Goal: Task Accomplishment & Management: Manage account settings

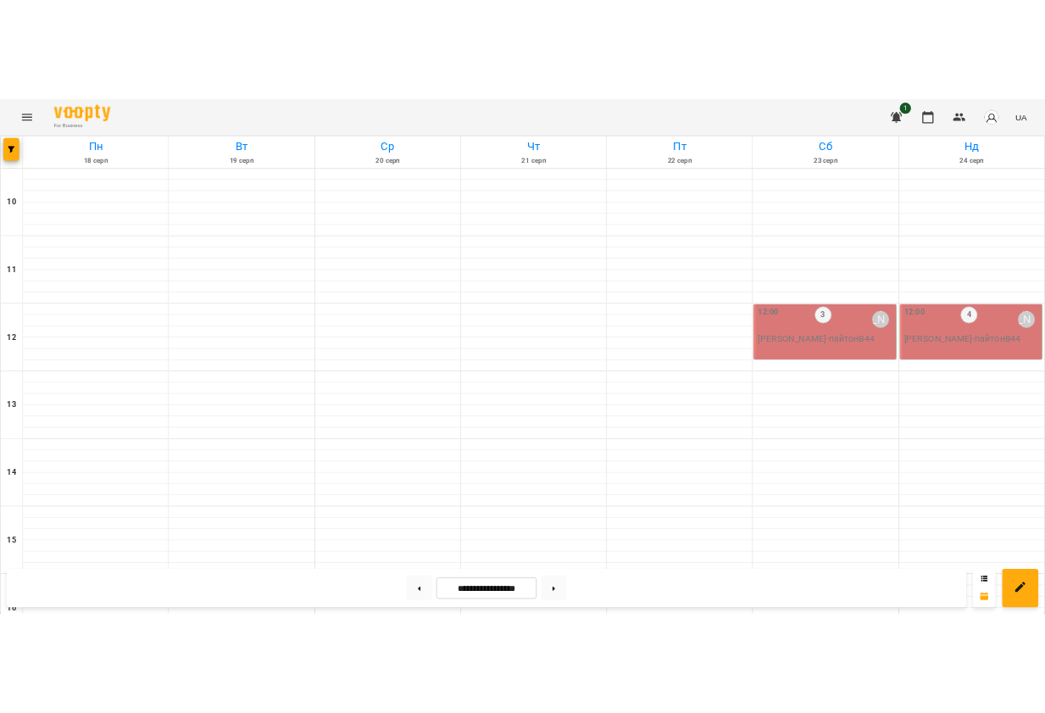
scroll to position [728, 0]
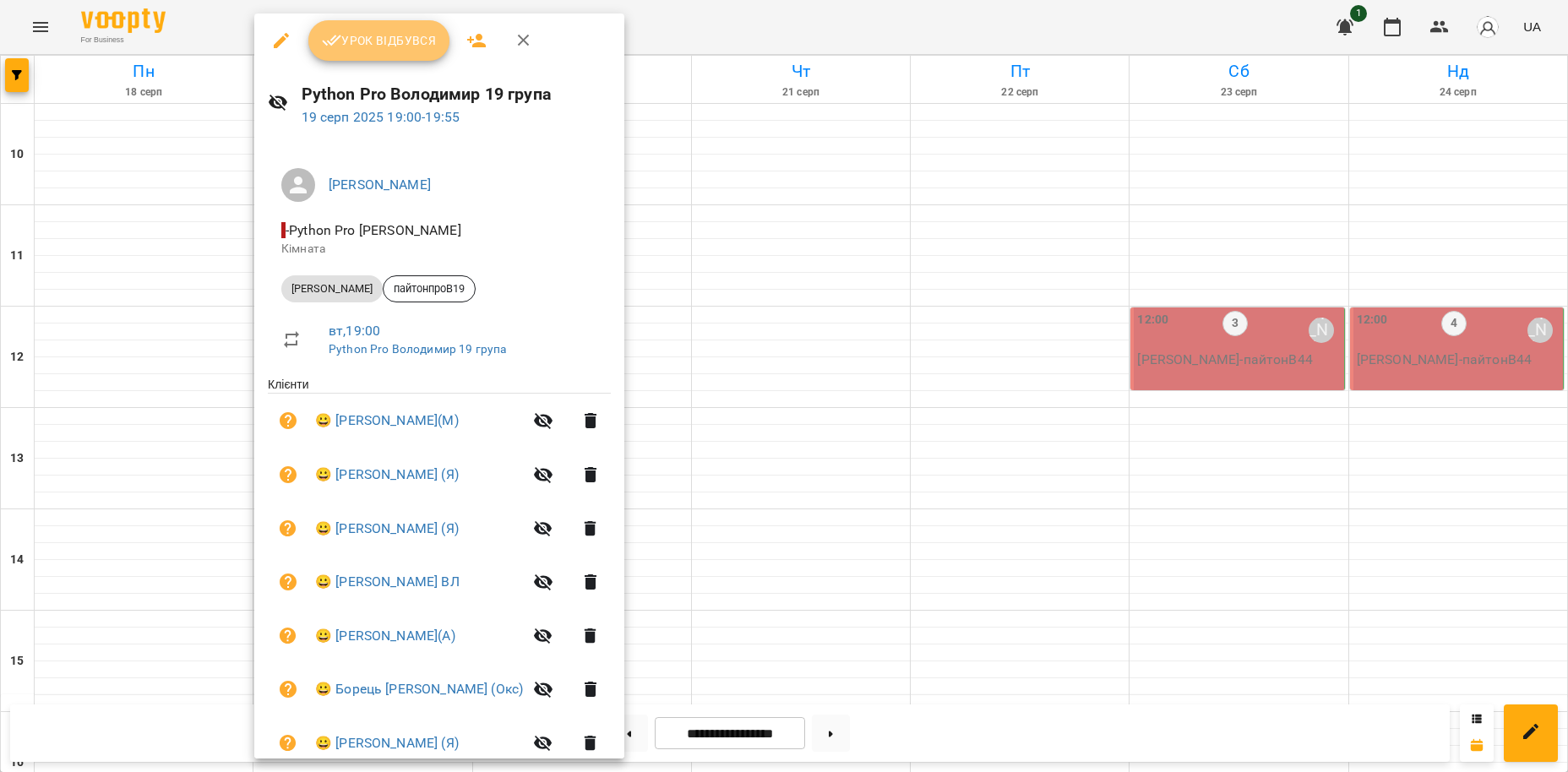
click at [405, 43] on span "Урок відбувся" at bounding box center [379, 41] width 115 height 20
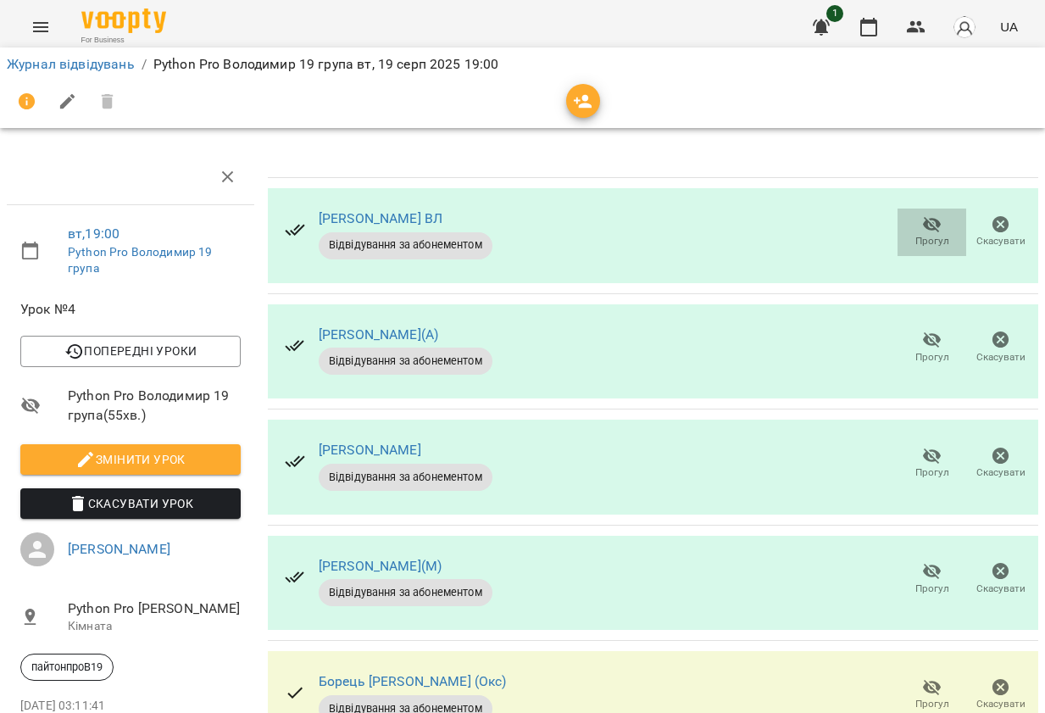
click at [926, 227] on icon "button" at bounding box center [932, 225] width 19 height 16
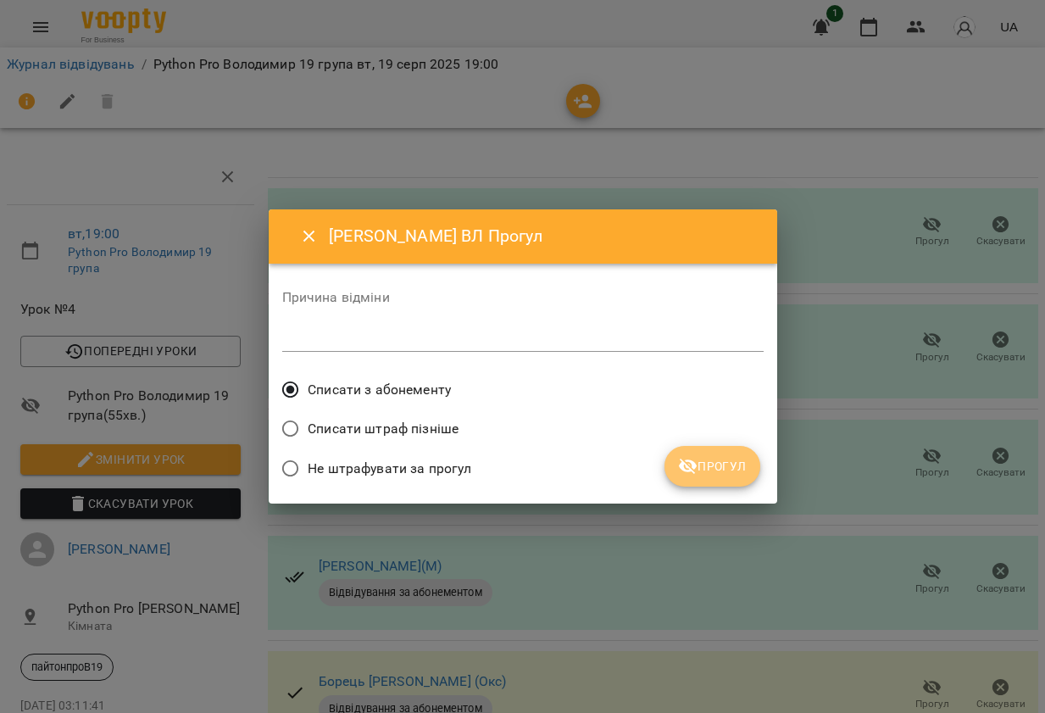
click at [707, 466] on span "Прогул" at bounding box center [712, 466] width 69 height 20
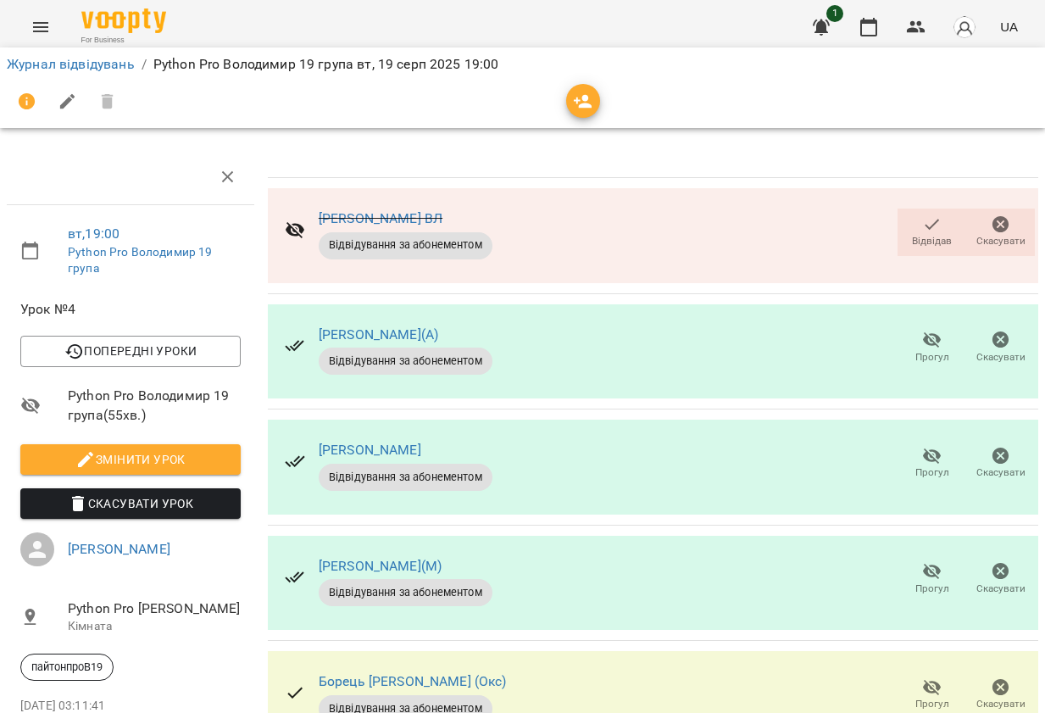
scroll to position [97, 0]
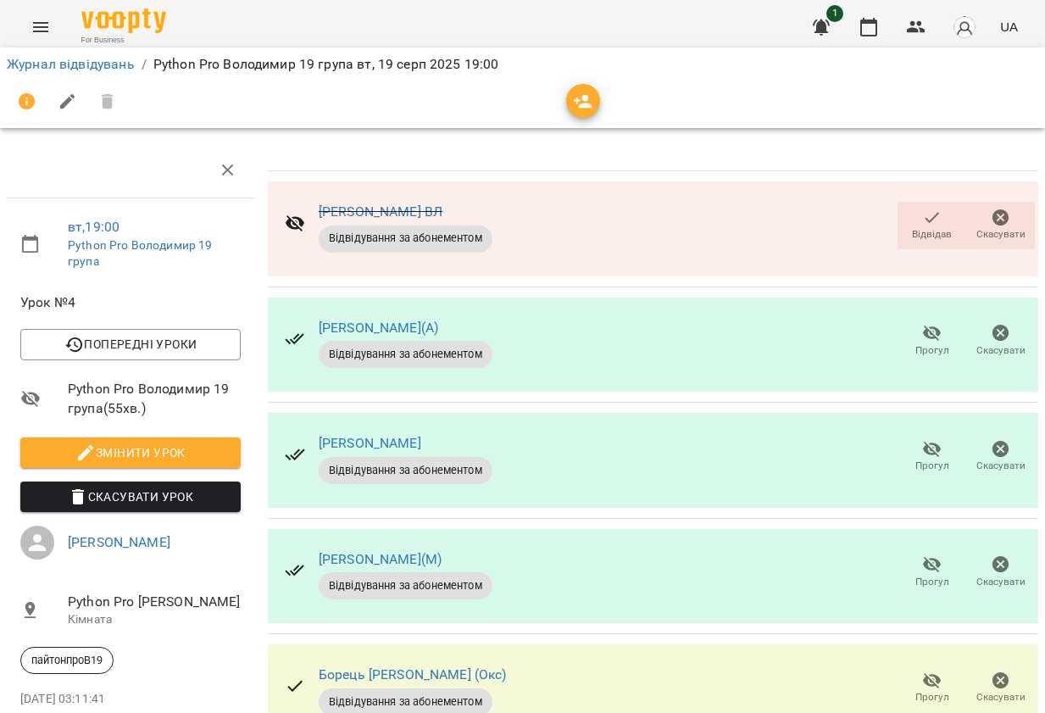
click at [937, 439] on icon "button" at bounding box center [932, 449] width 20 height 20
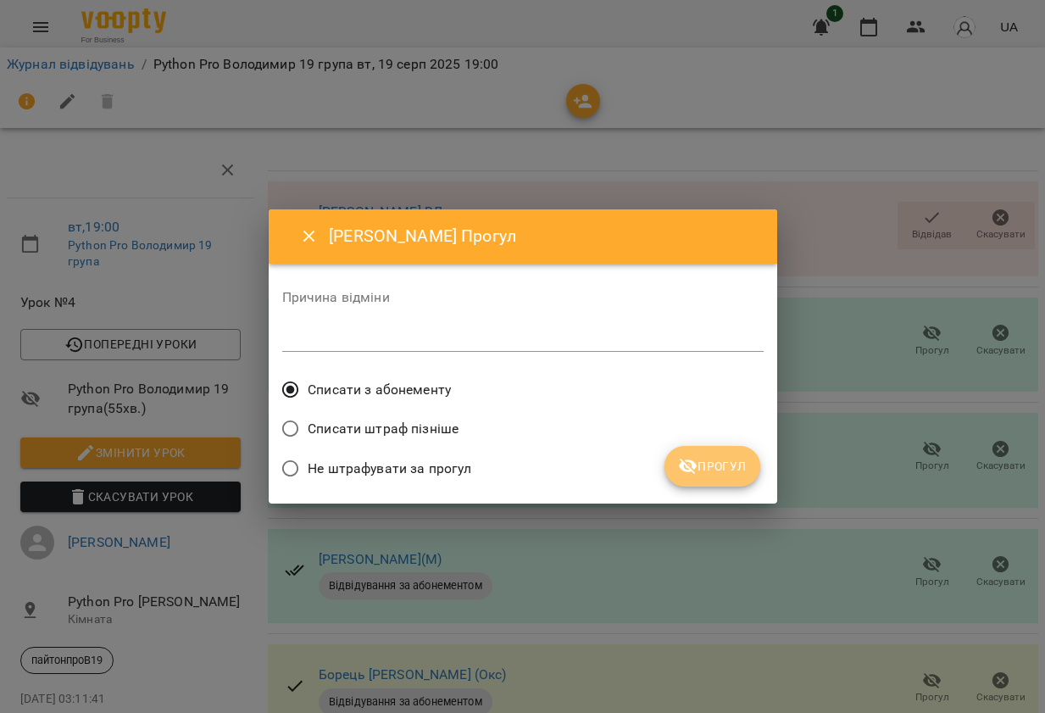
click at [727, 461] on span "Прогул" at bounding box center [712, 466] width 69 height 20
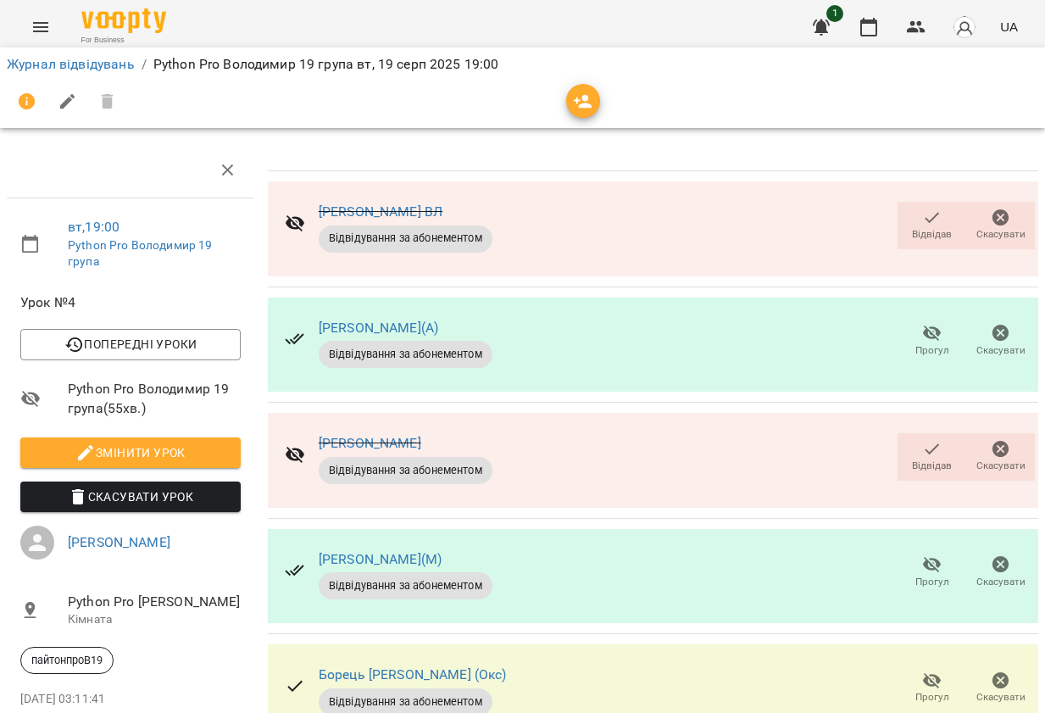
scroll to position [269, 0]
click at [933, 557] on icon "button" at bounding box center [932, 565] width 19 height 16
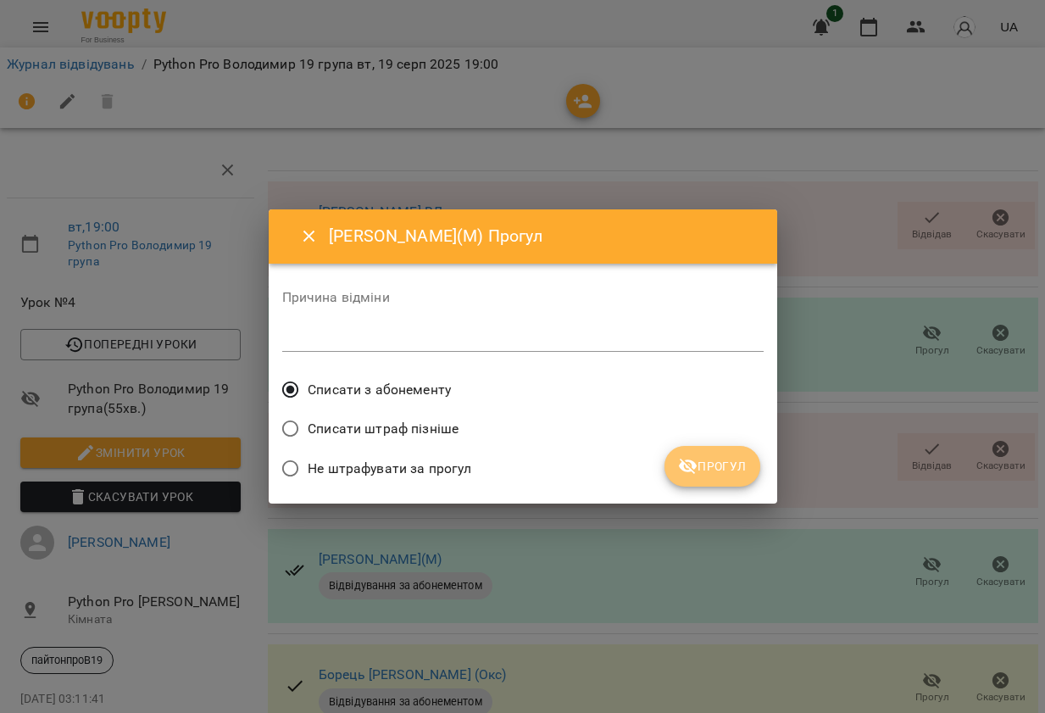
click at [718, 469] on span "Прогул" at bounding box center [712, 466] width 69 height 20
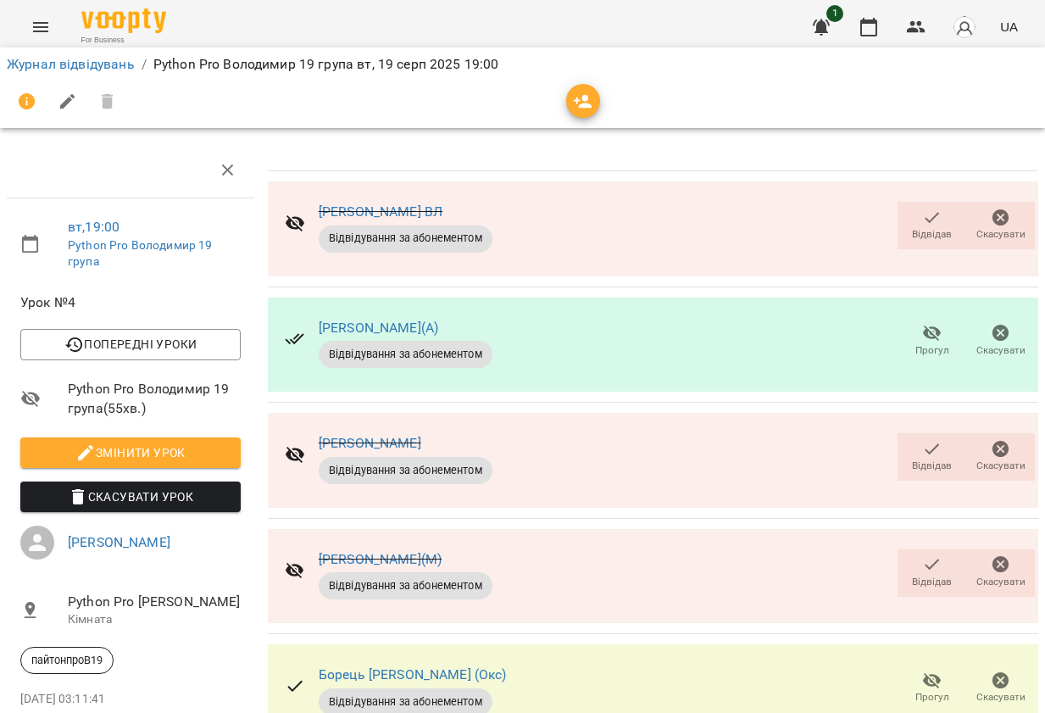
scroll to position [366, 0]
click at [931, 673] on icon "button" at bounding box center [932, 681] width 19 height 16
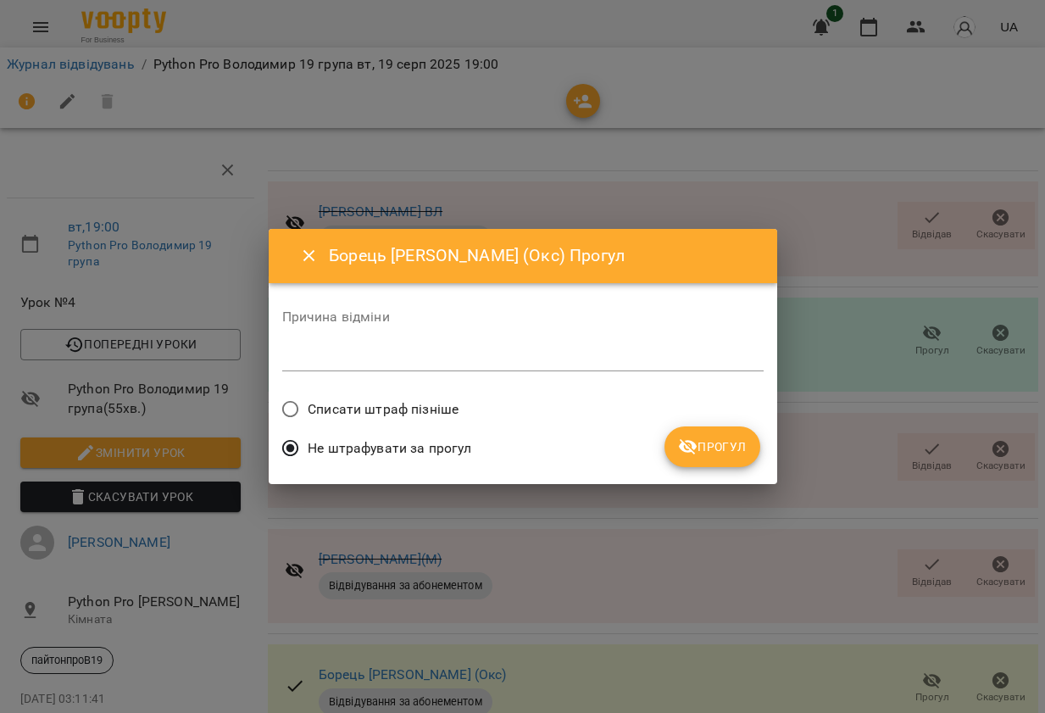
click at [721, 441] on span "Прогул" at bounding box center [712, 446] width 69 height 20
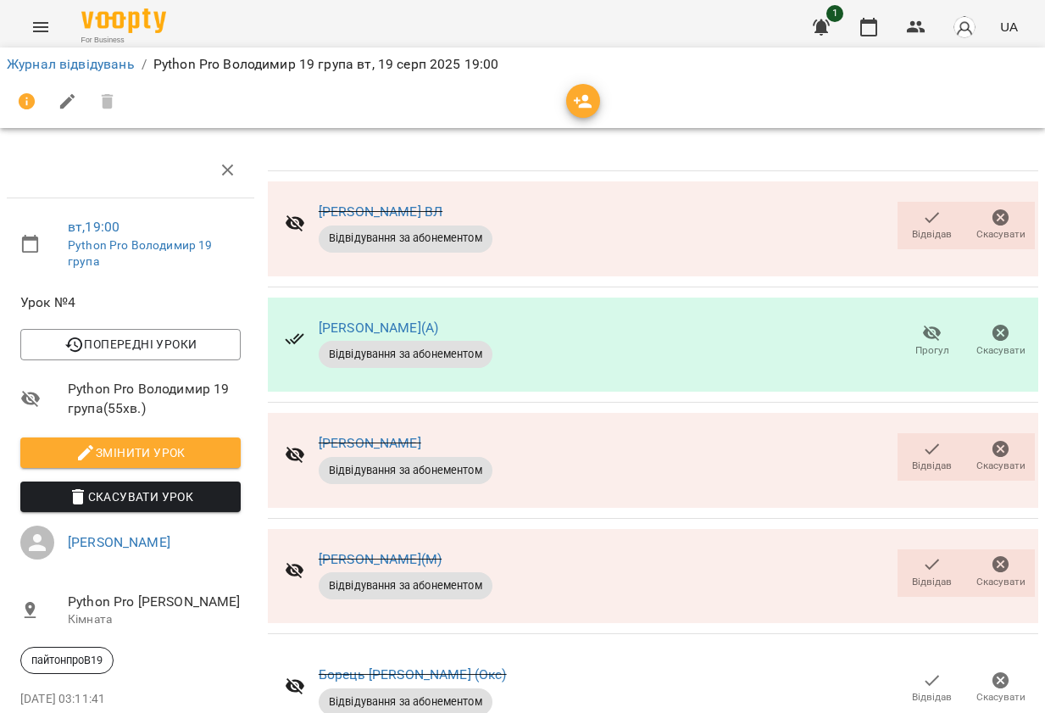
scroll to position [405, 0]
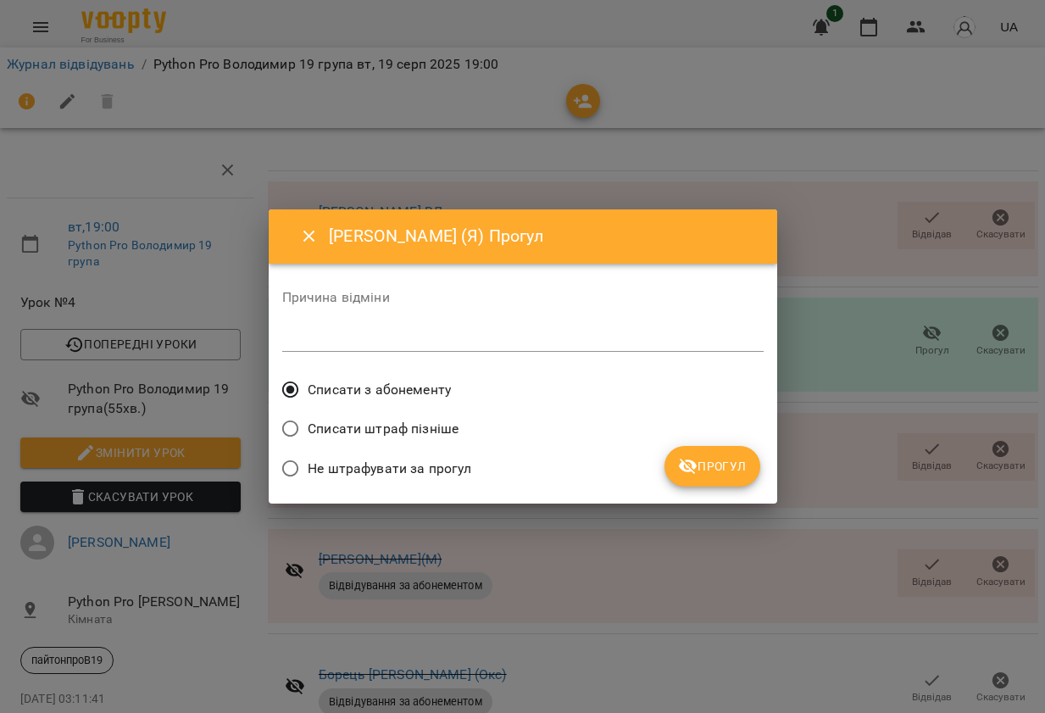
click at [722, 475] on span "Прогул" at bounding box center [712, 466] width 69 height 20
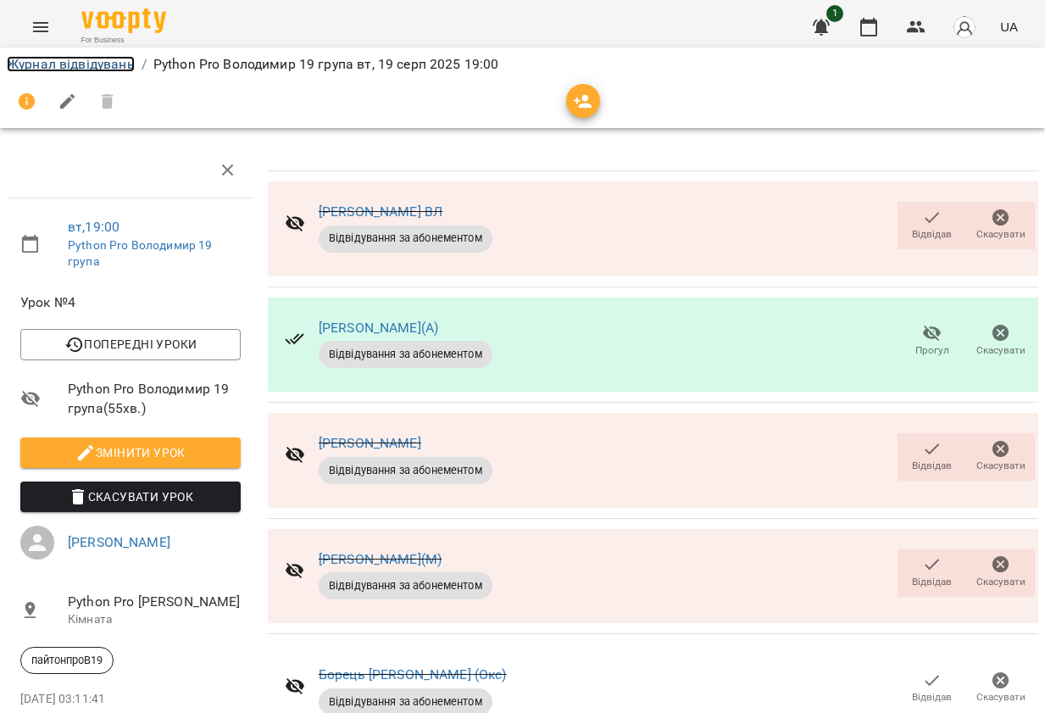
click at [69, 62] on link "Журнал відвідувань" at bounding box center [71, 64] width 128 height 16
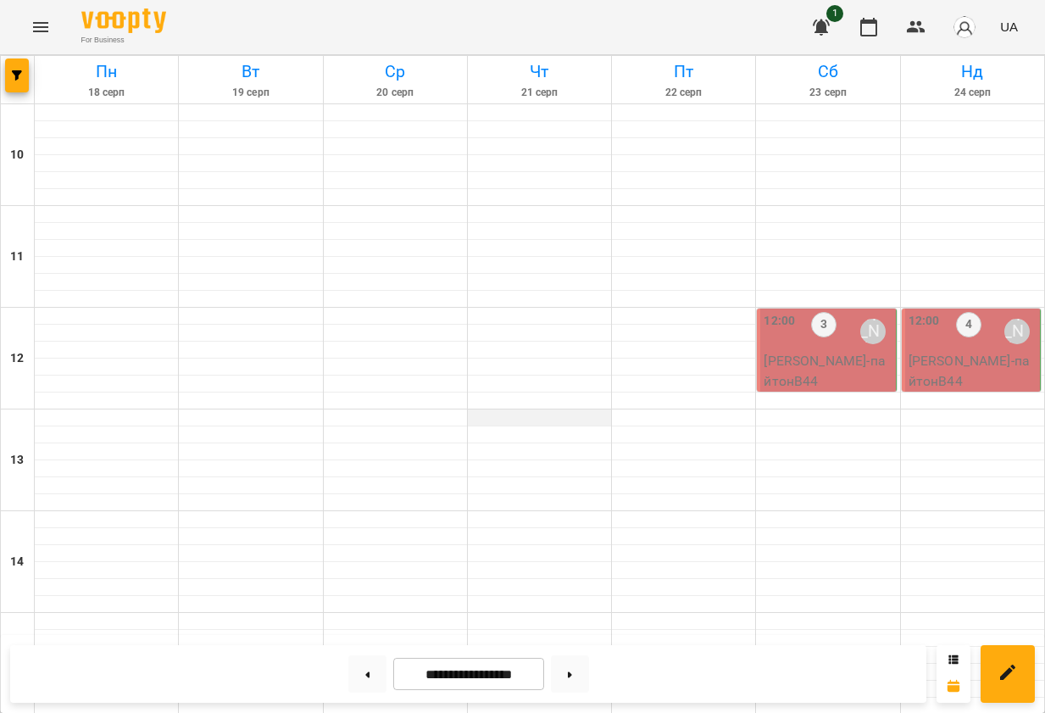
scroll to position [773, 0]
